Goal: Task Accomplishment & Management: Manage account settings

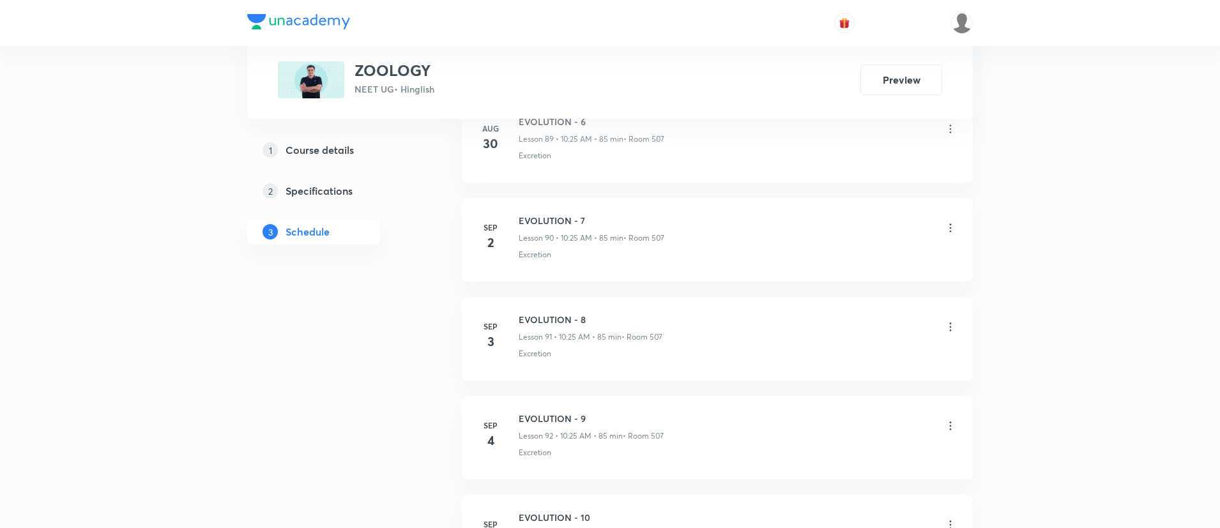
scroll to position [9784, 0]
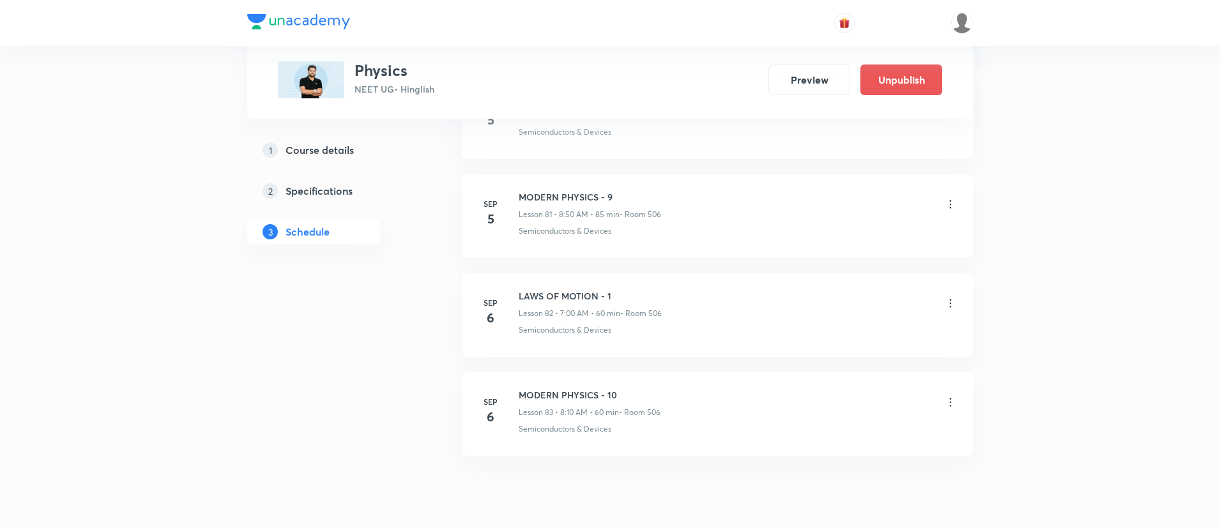
scroll to position [8794, 0]
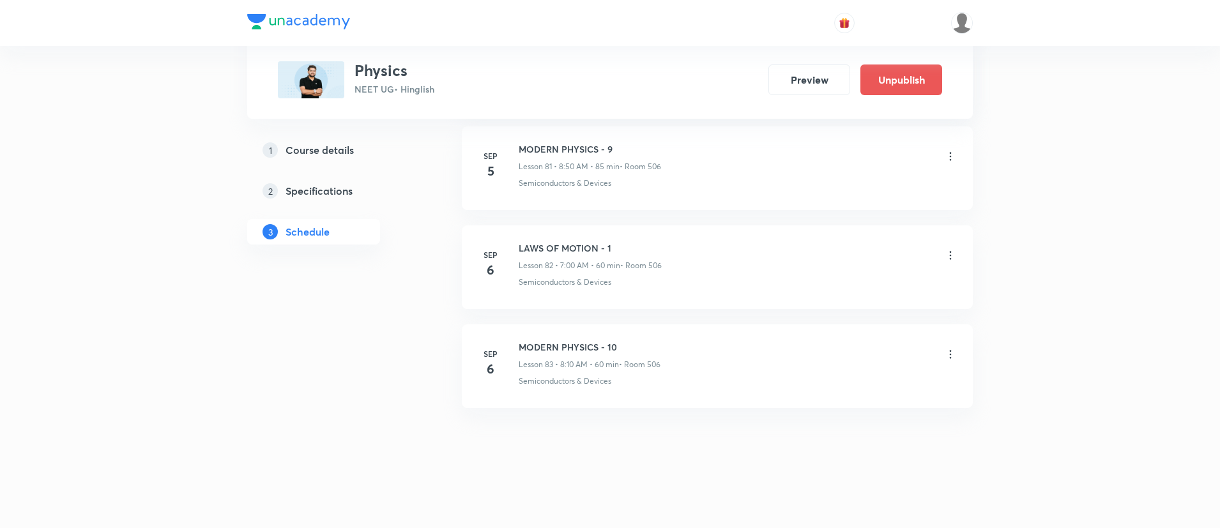
click at [952, 349] on icon at bounding box center [950, 354] width 13 height 13
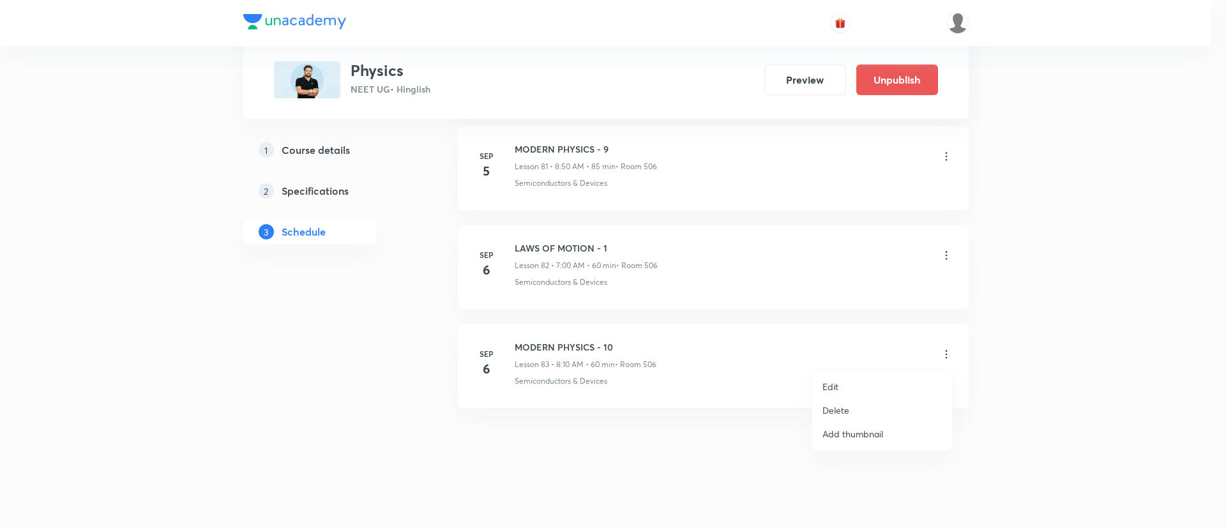
click at [830, 409] on p "Delete" at bounding box center [835, 410] width 27 height 13
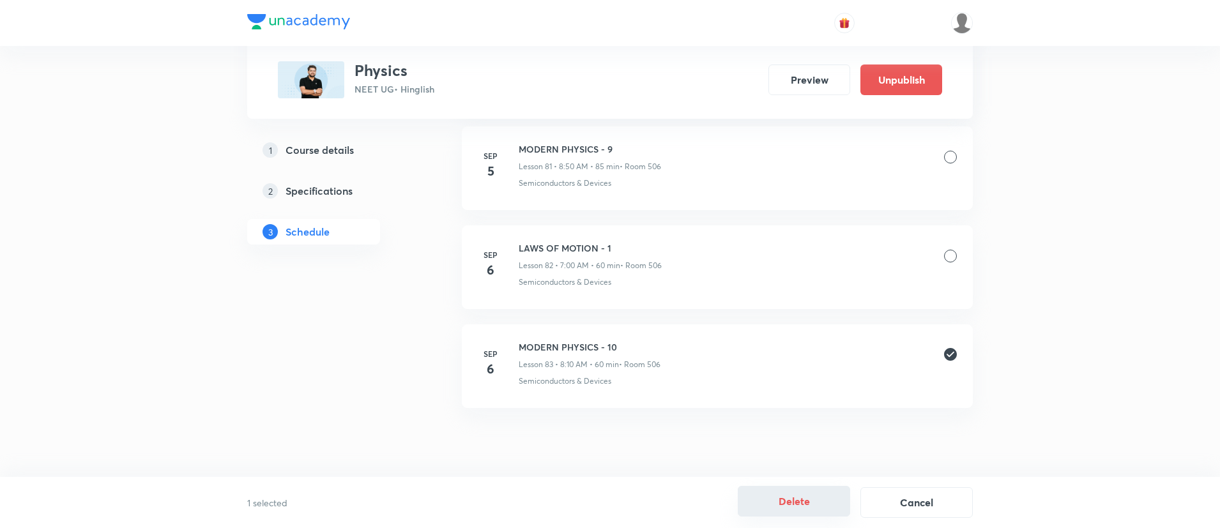
click at [824, 505] on button "Delete" at bounding box center [794, 501] width 112 height 31
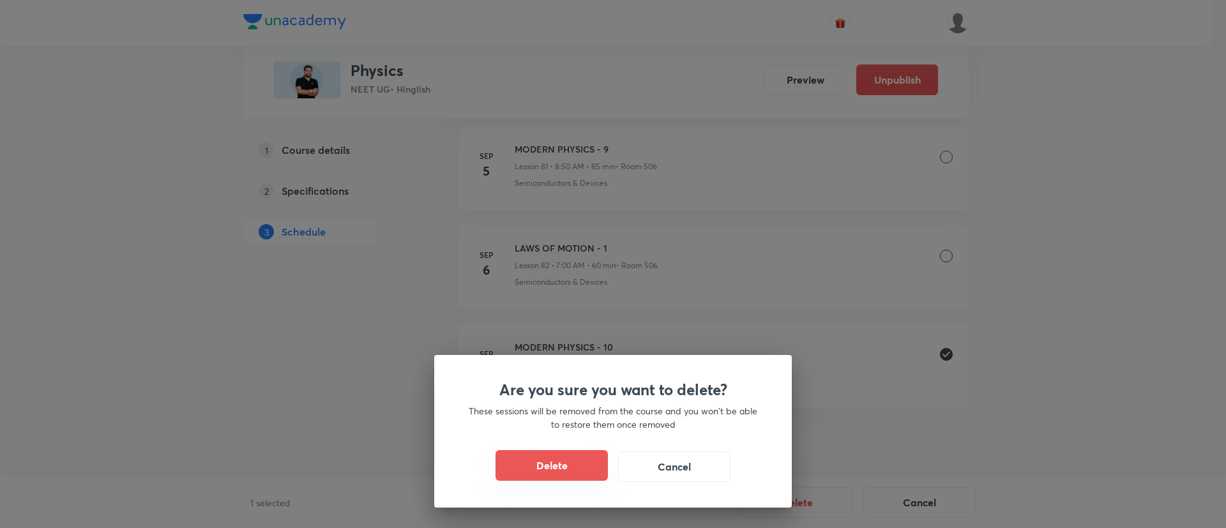
click at [576, 460] on button "Delete" at bounding box center [552, 465] width 112 height 31
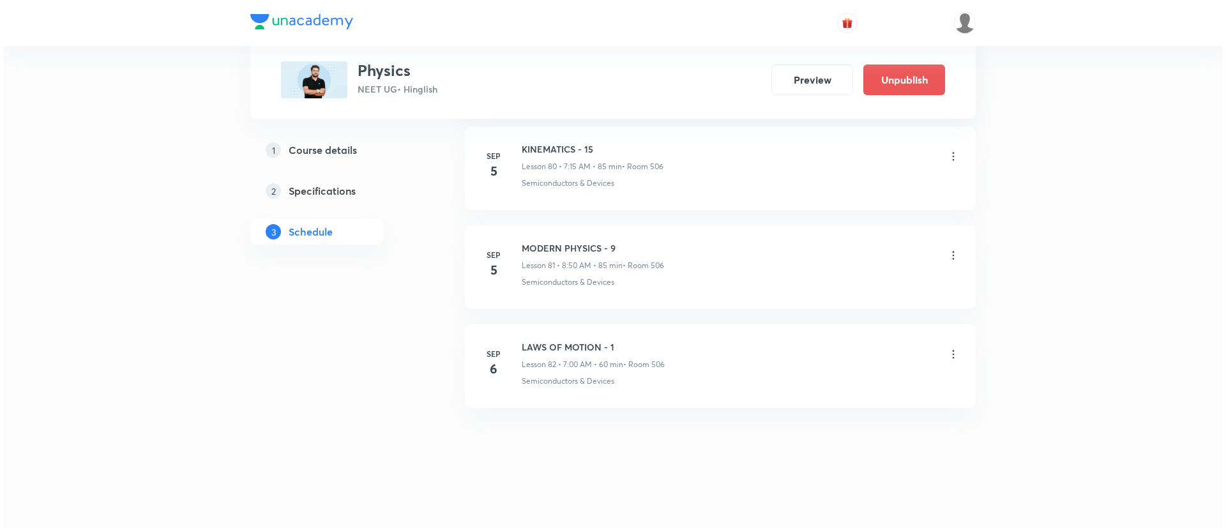
scroll to position [8695, 0]
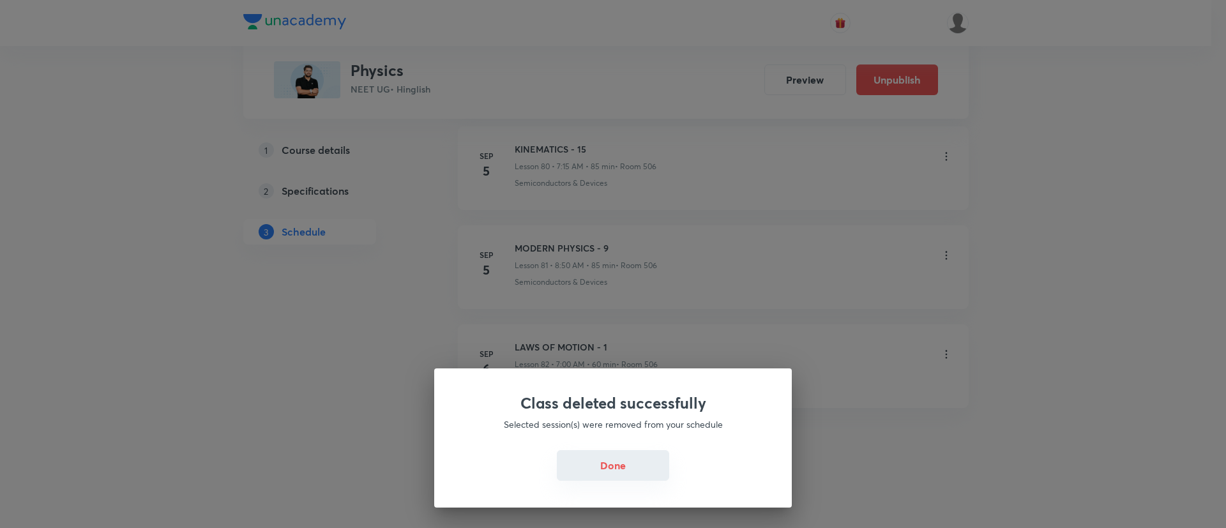
click at [658, 464] on button "Done" at bounding box center [613, 465] width 112 height 31
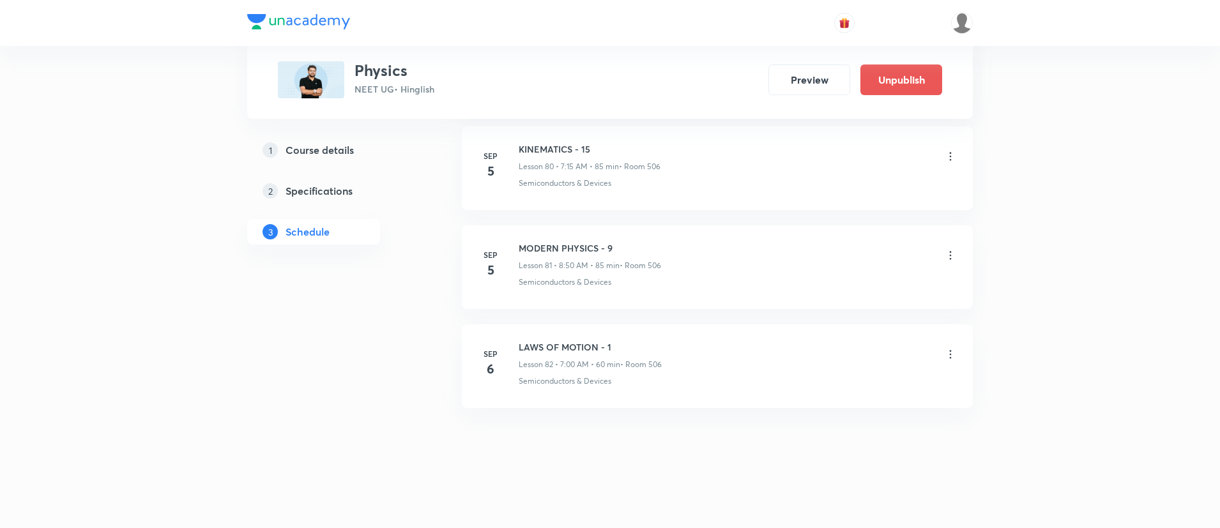
click at [948, 352] on icon at bounding box center [950, 354] width 13 height 13
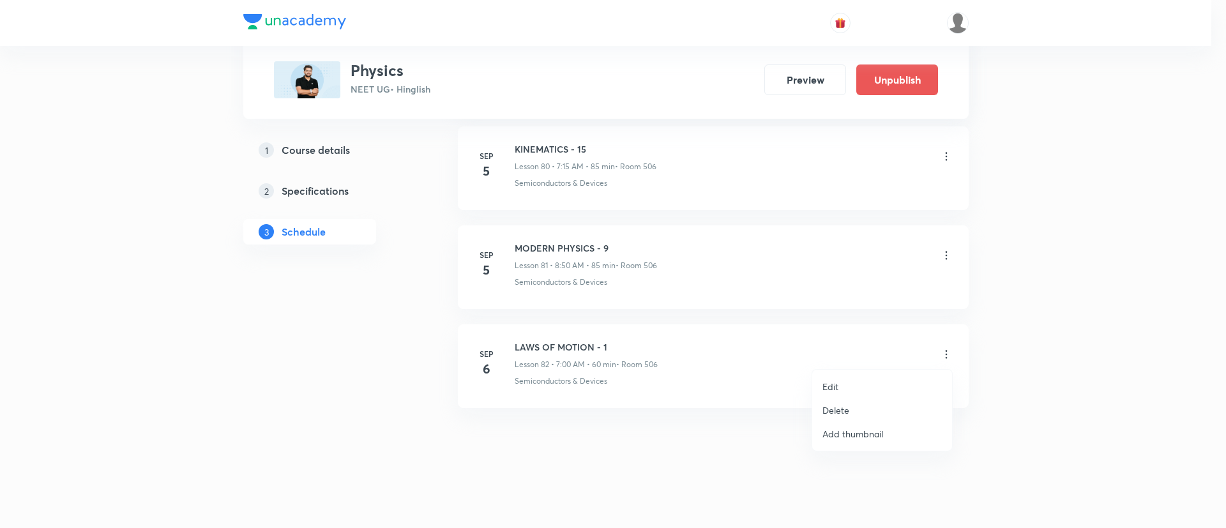
click at [825, 380] on p "Edit" at bounding box center [830, 386] width 16 height 13
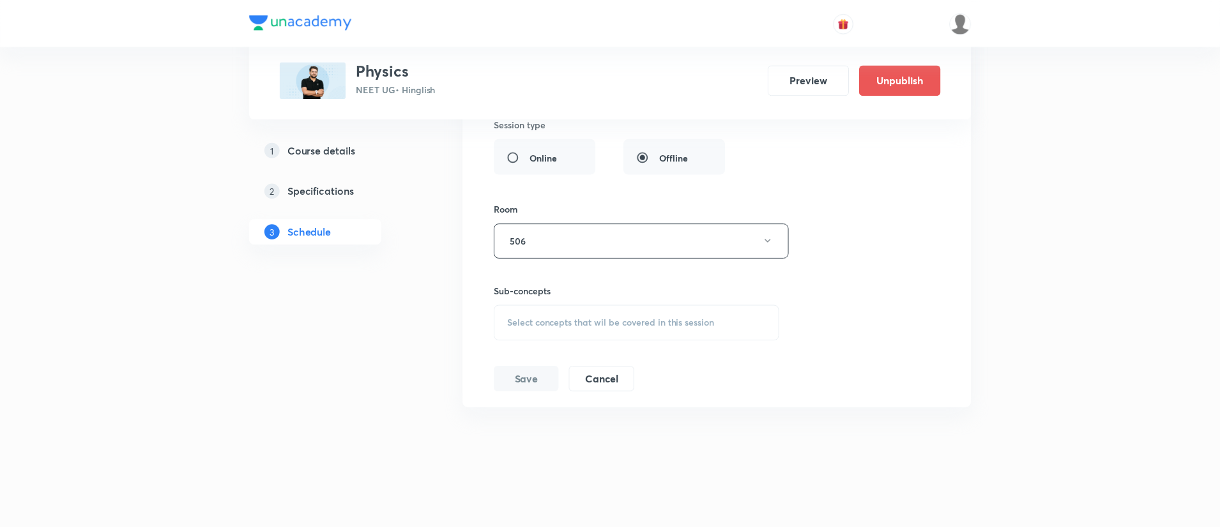
scroll to position [8584, 0]
click at [593, 373] on button "Cancel" at bounding box center [601, 378] width 66 height 26
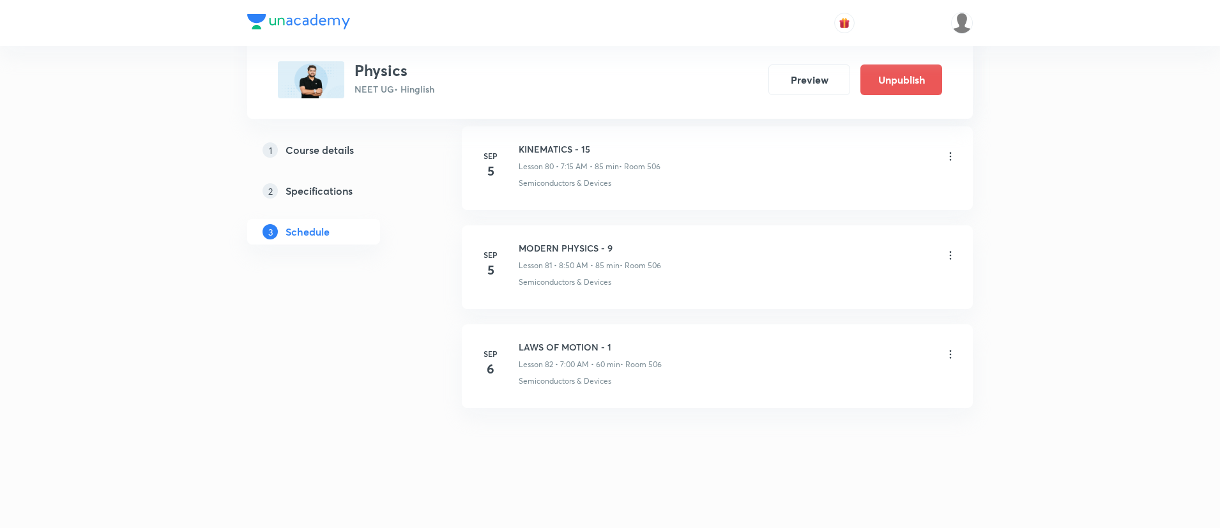
scroll to position [8026, 0]
click at [951, 356] on icon at bounding box center [950, 354] width 13 height 13
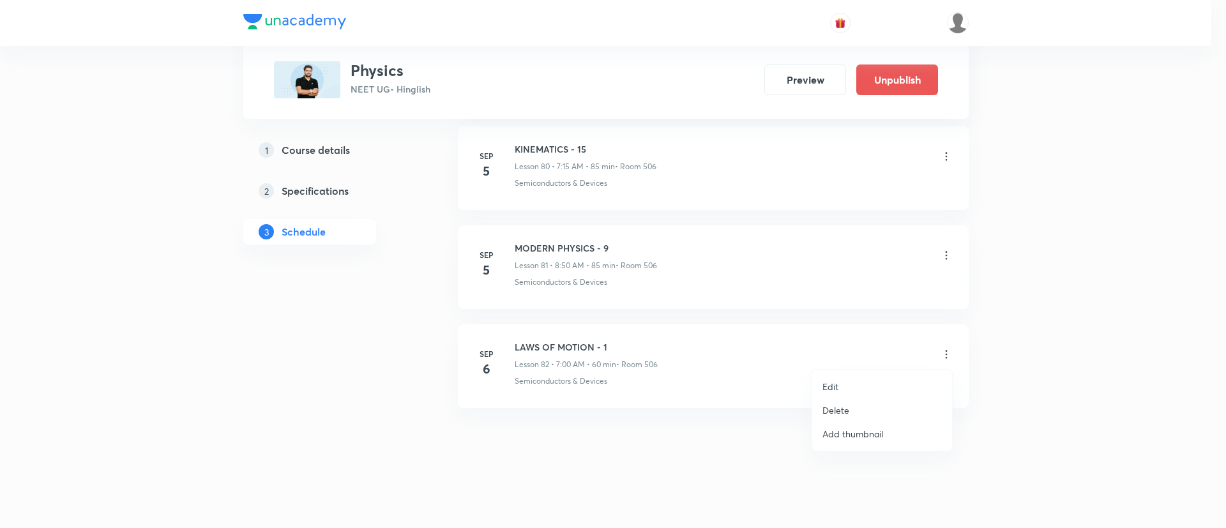
click at [824, 388] on p "Edit" at bounding box center [830, 386] width 16 height 13
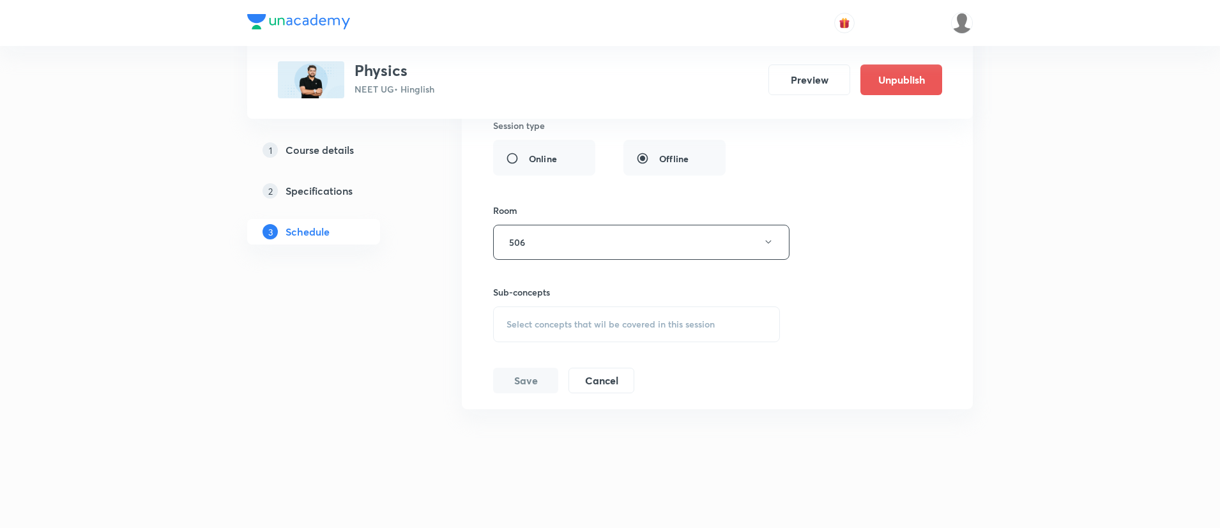
scroll to position [8584, 0]
click at [589, 322] on span "Select concepts that wil be covered in this session" at bounding box center [610, 323] width 208 height 10
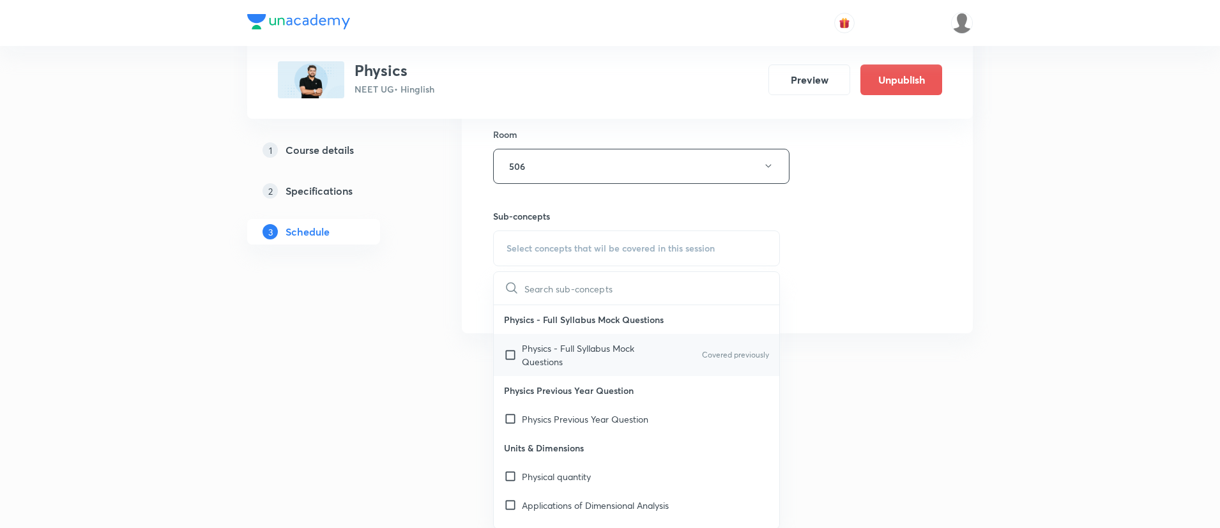
click at [568, 340] on div "Physics - Full Syllabus Mock Questions Covered previously" at bounding box center [636, 355] width 285 height 42
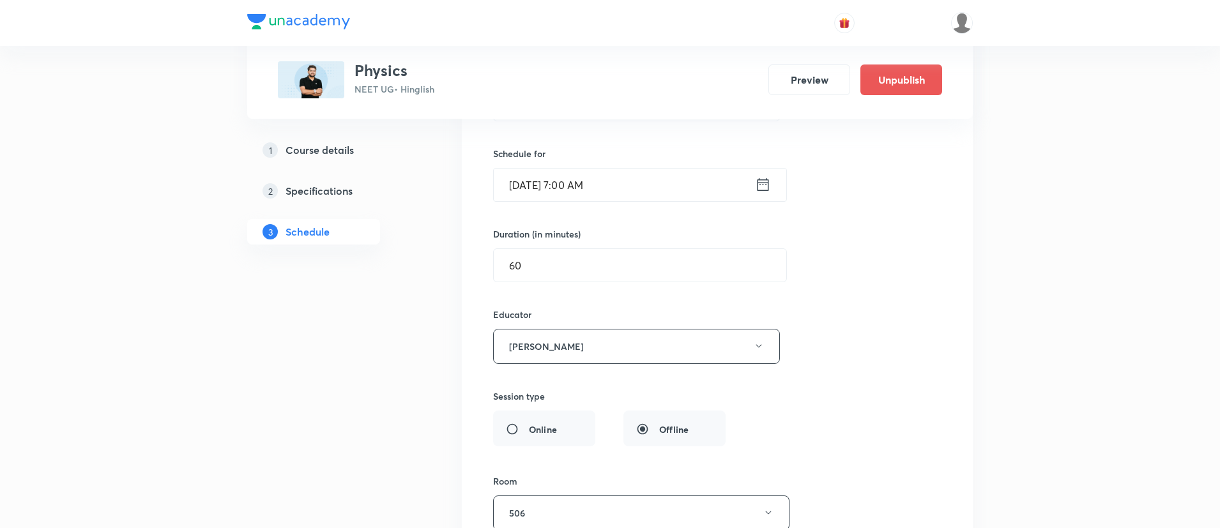
scroll to position [8311, 0]
click at [578, 184] on input "Sep 6, 2025, 7:00 AM" at bounding box center [624, 185] width 261 height 33
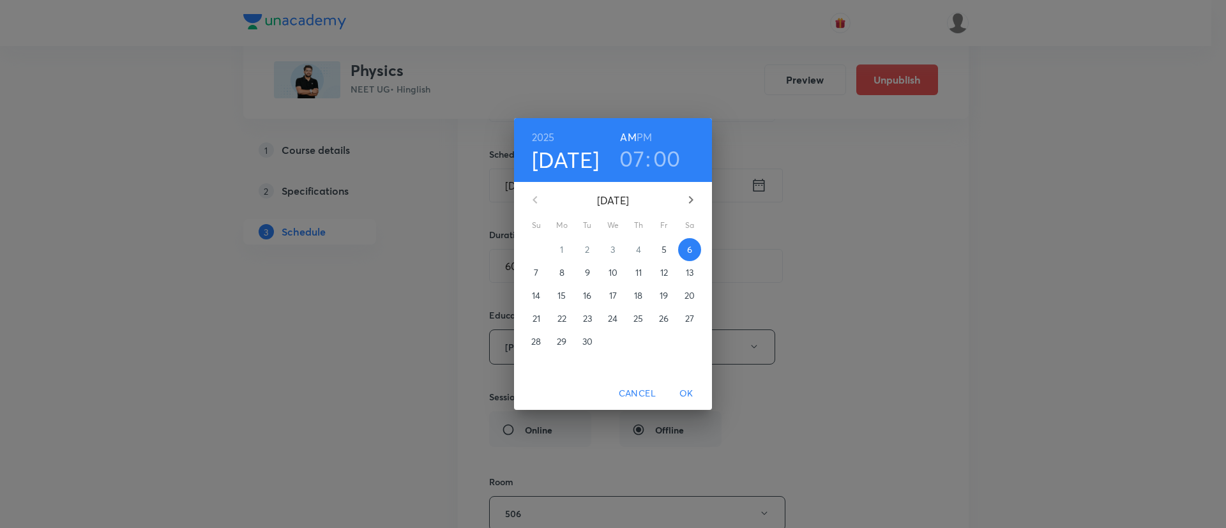
click at [662, 167] on h3 "00" at bounding box center [666, 158] width 27 height 27
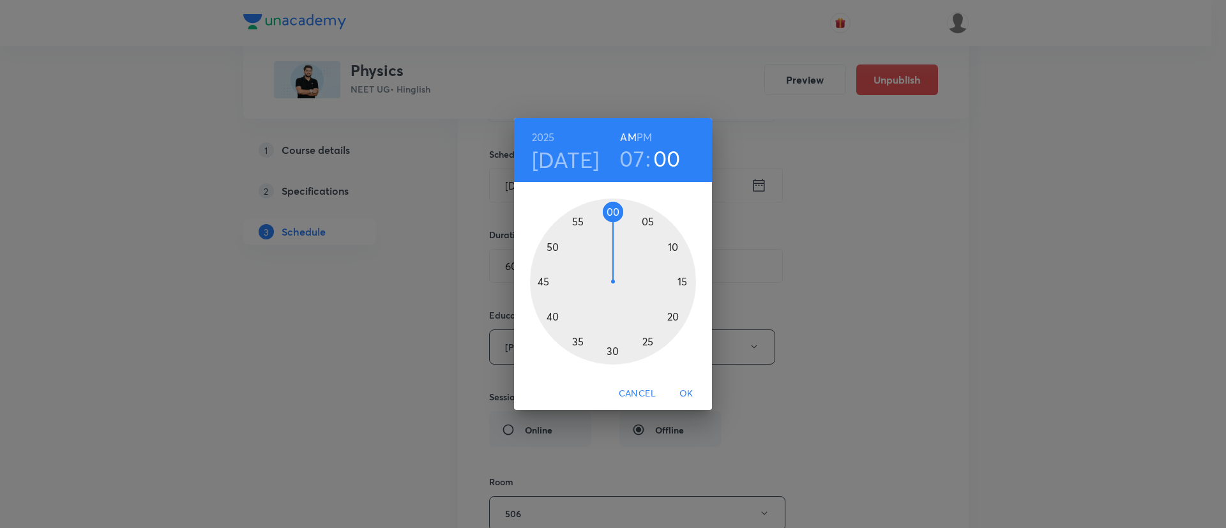
click at [614, 348] on div at bounding box center [613, 282] width 166 height 166
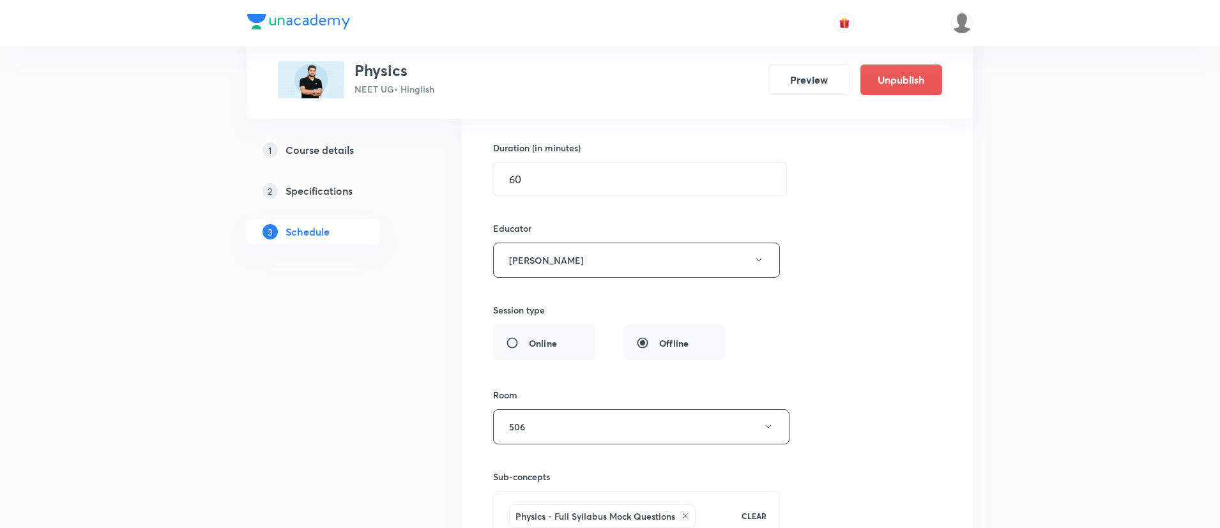
scroll to position [8417, 0]
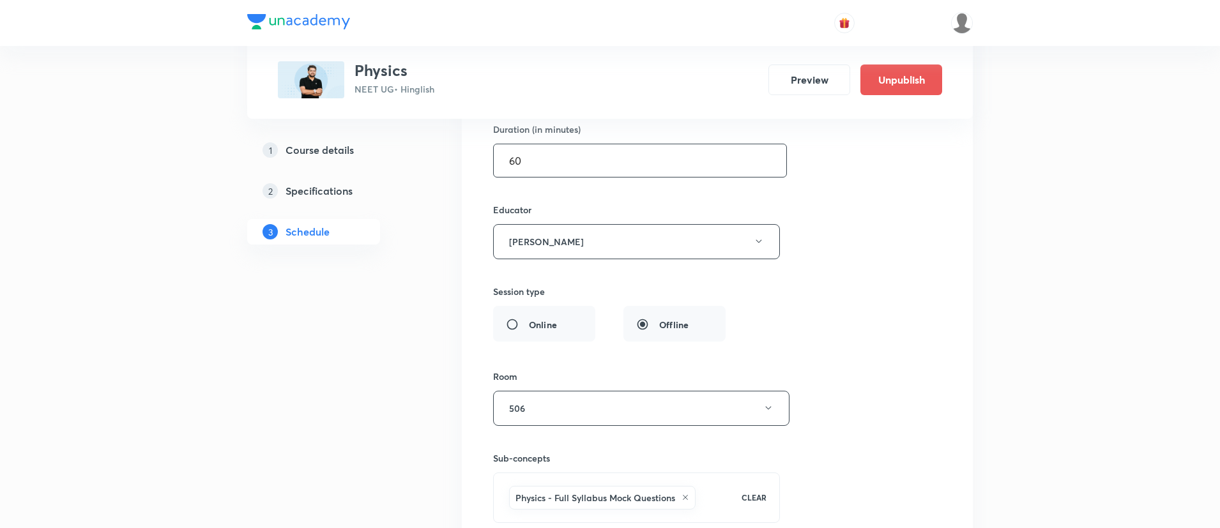
click at [513, 161] on input "60" at bounding box center [640, 160] width 292 height 33
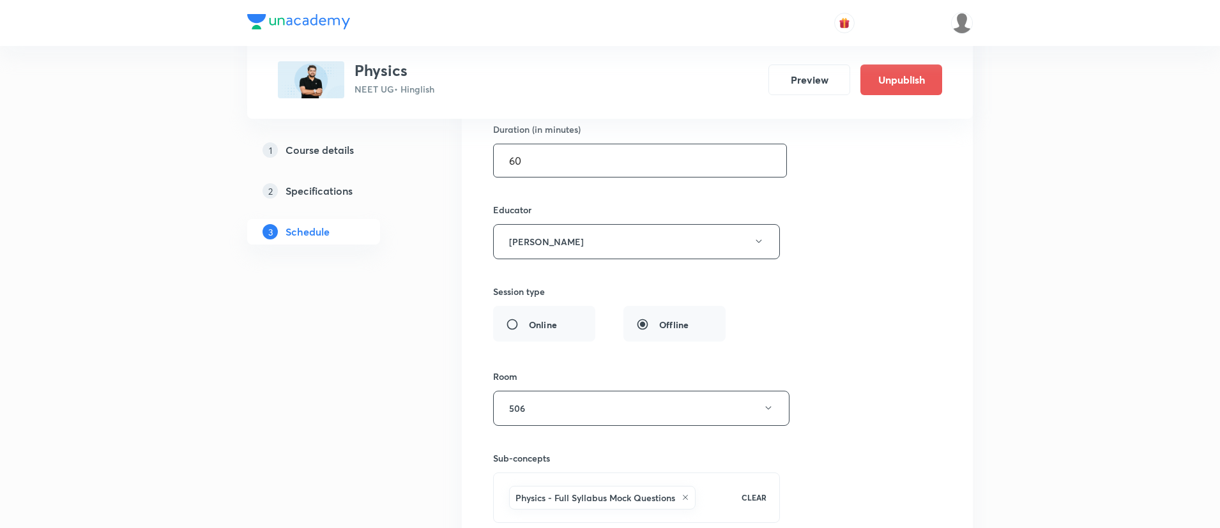
click at [513, 161] on input "60" at bounding box center [640, 160] width 292 height 33
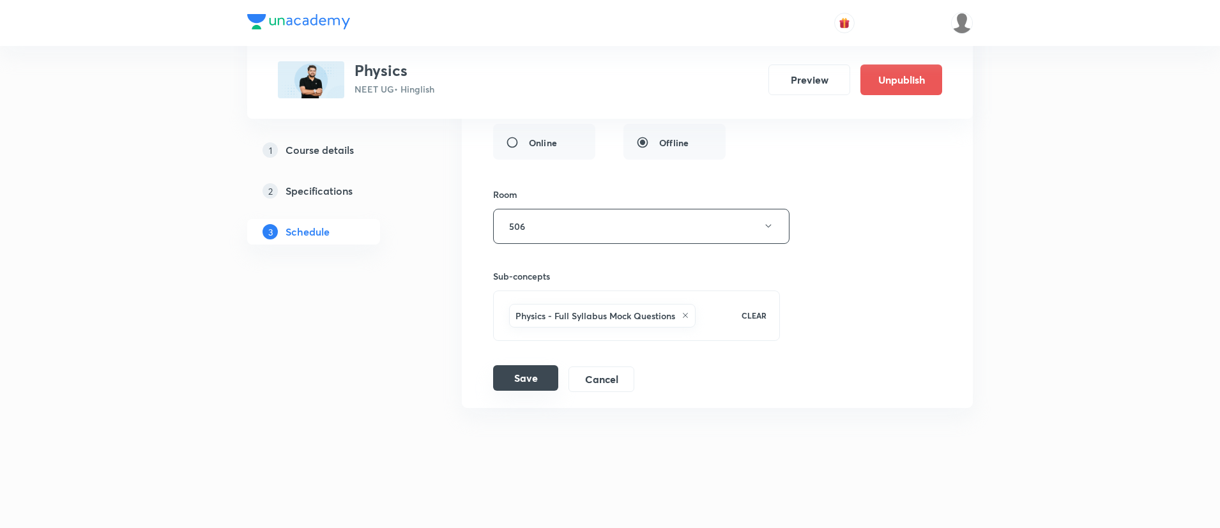
type input "90"
click at [510, 382] on button "Save" at bounding box center [525, 378] width 65 height 26
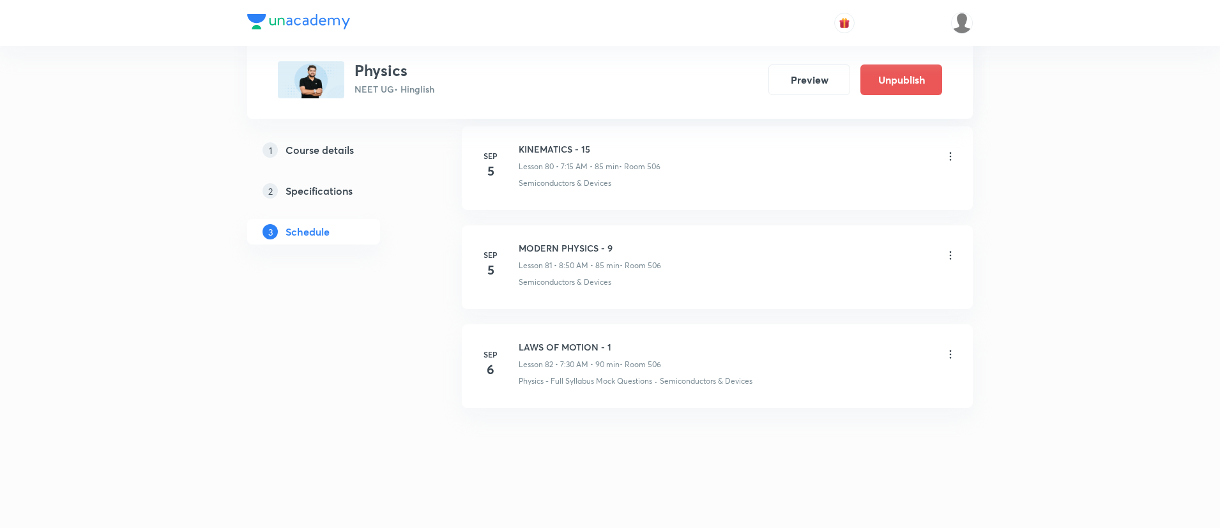
scroll to position [8026, 0]
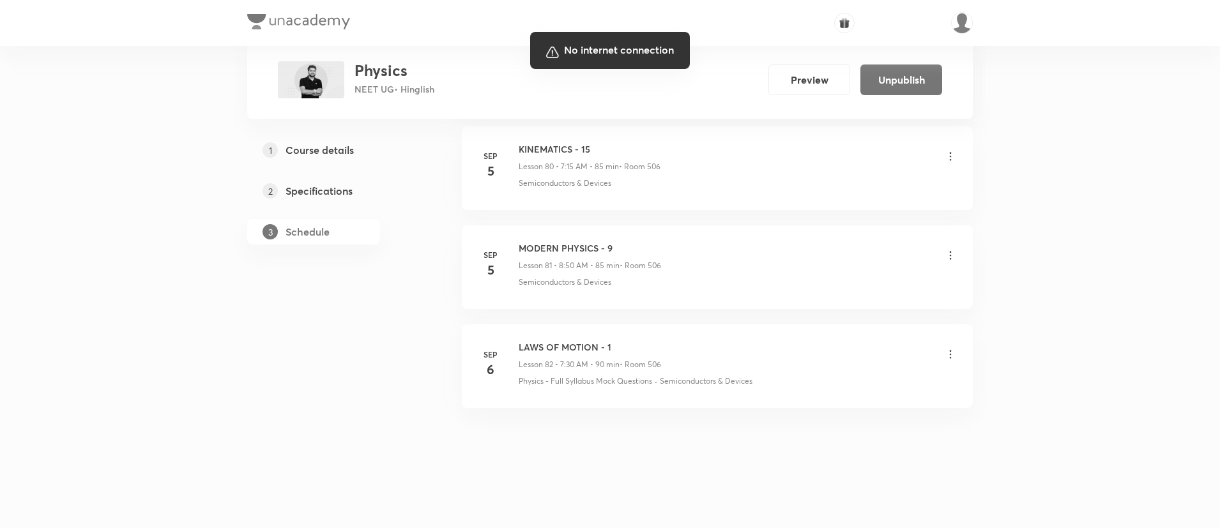
click at [1050, 94] on div at bounding box center [610, 264] width 1220 height 528
